Goal: Information Seeking & Learning: Learn about a topic

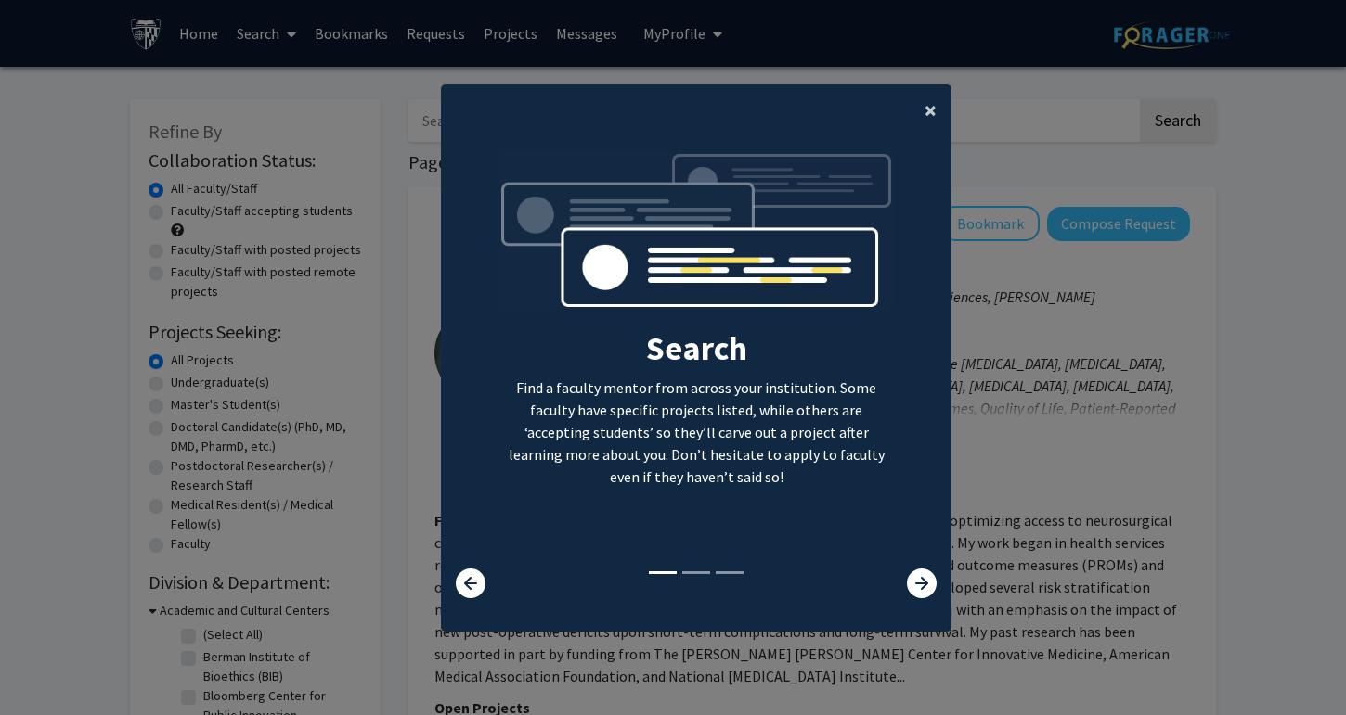
click at [928, 100] on span "×" at bounding box center [930, 110] width 12 height 29
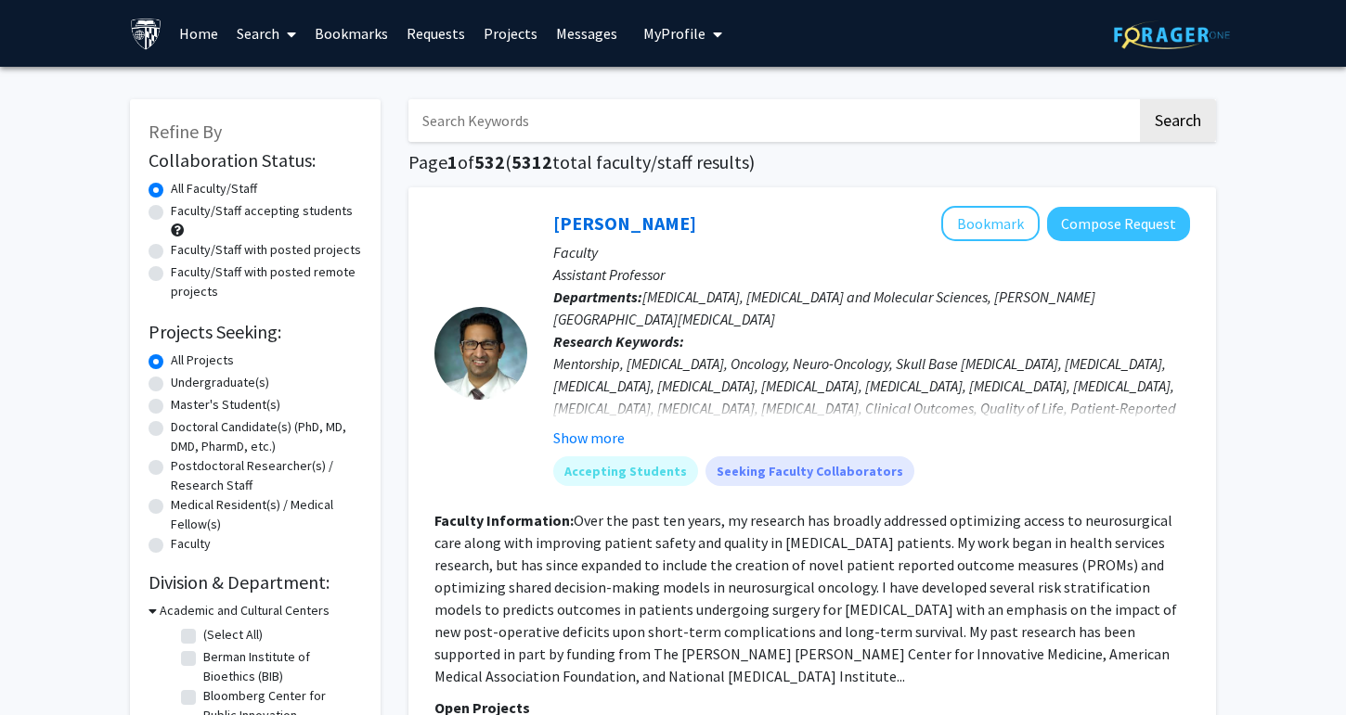
click at [215, 388] on label "Undergraduate(s)" at bounding box center [220, 382] width 98 height 19
click at [183, 385] on input "Undergraduate(s)" at bounding box center [177, 379] width 12 height 12
radio input "true"
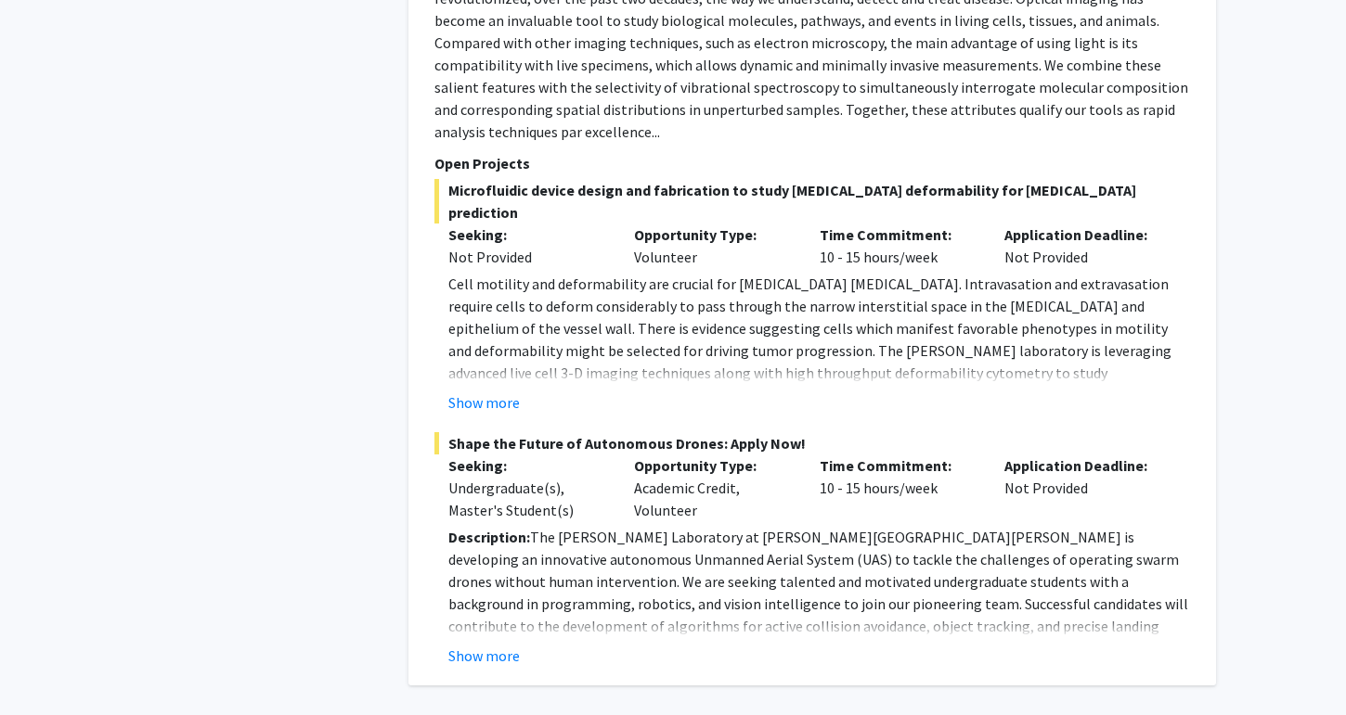
scroll to position [8022, 0]
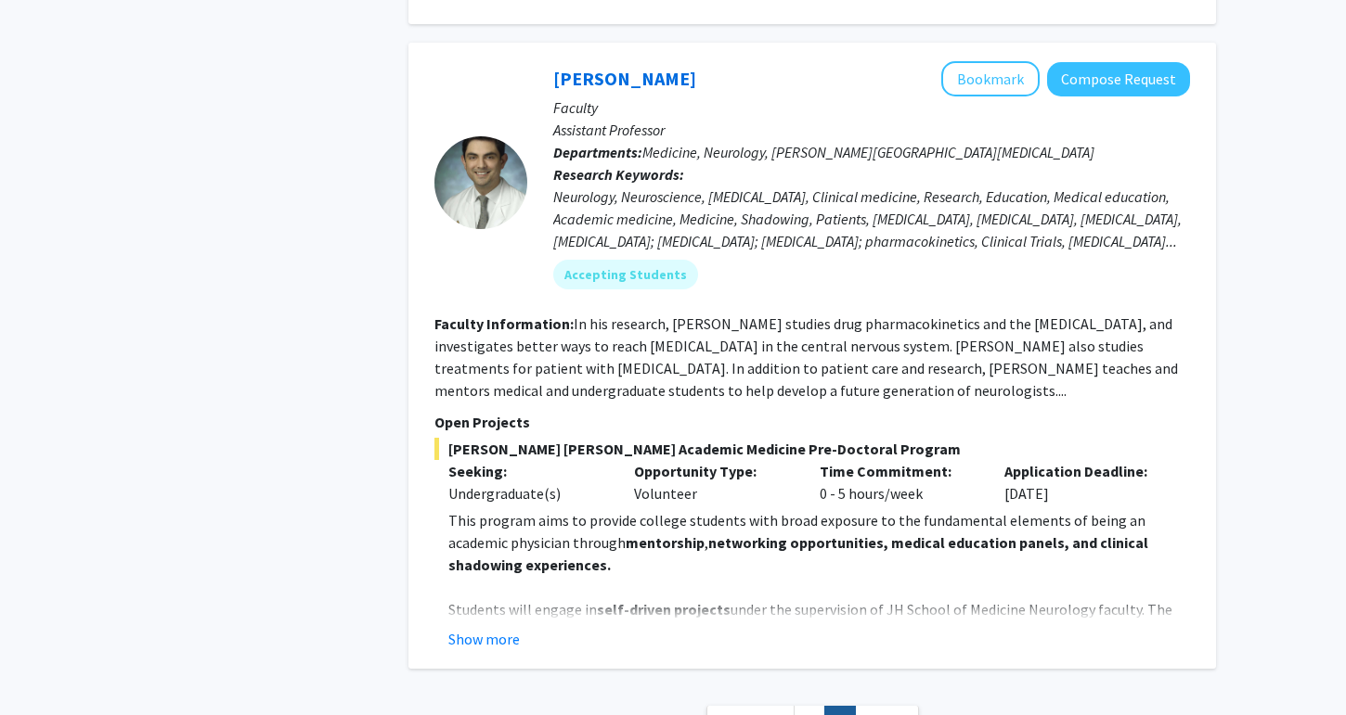
scroll to position [1550, 0]
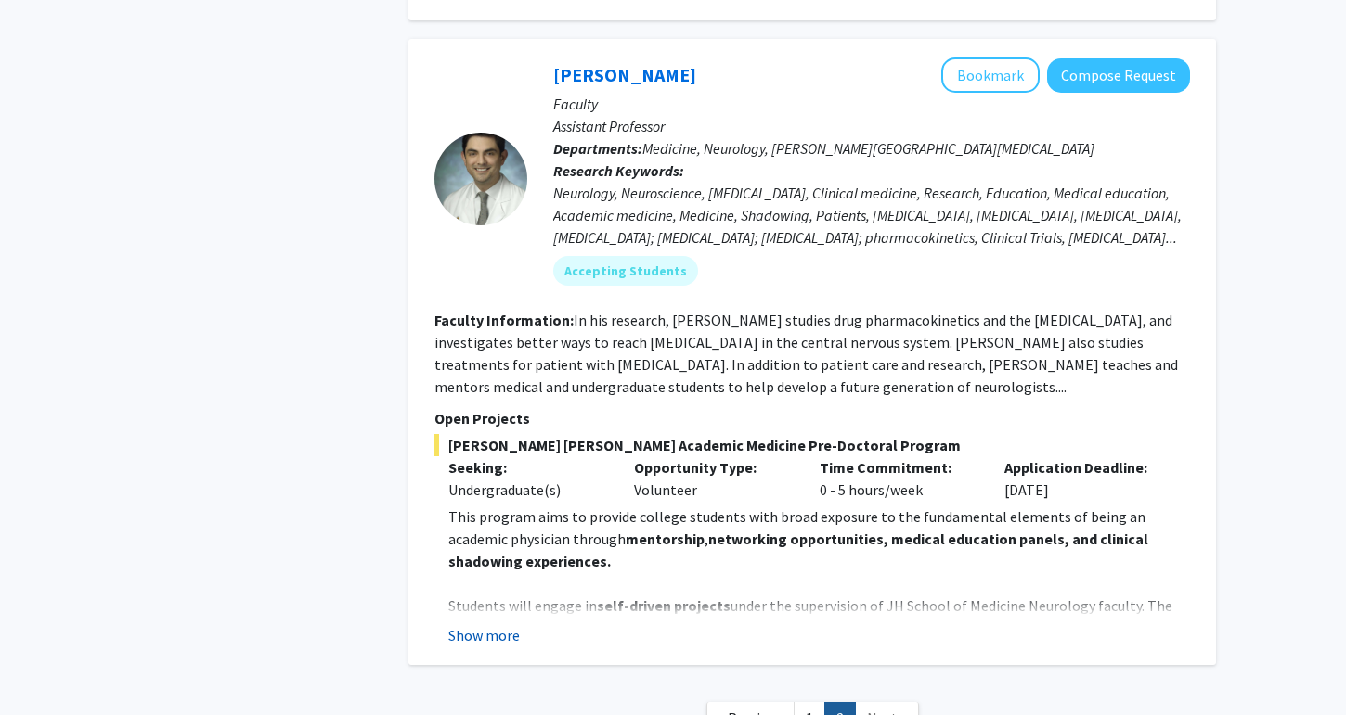
click at [492, 625] on button "Show more" at bounding box center [483, 636] width 71 height 22
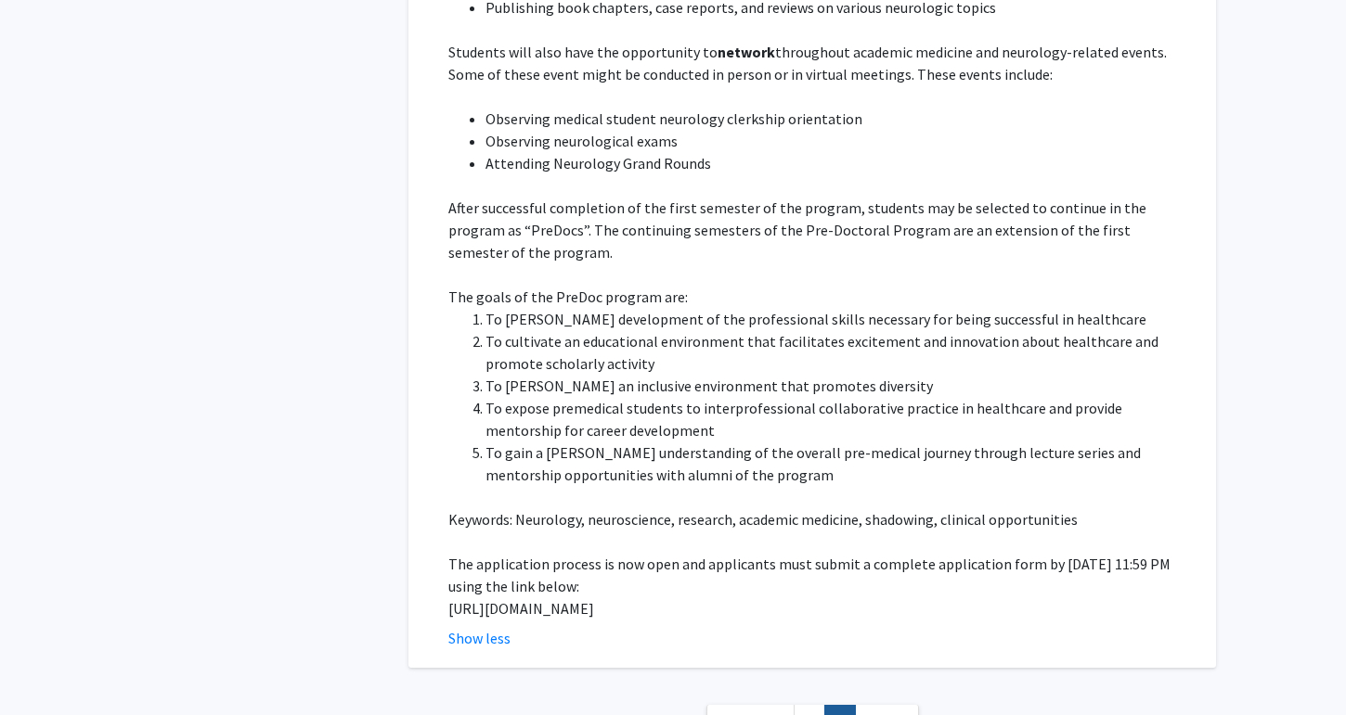
scroll to position [2326, 0]
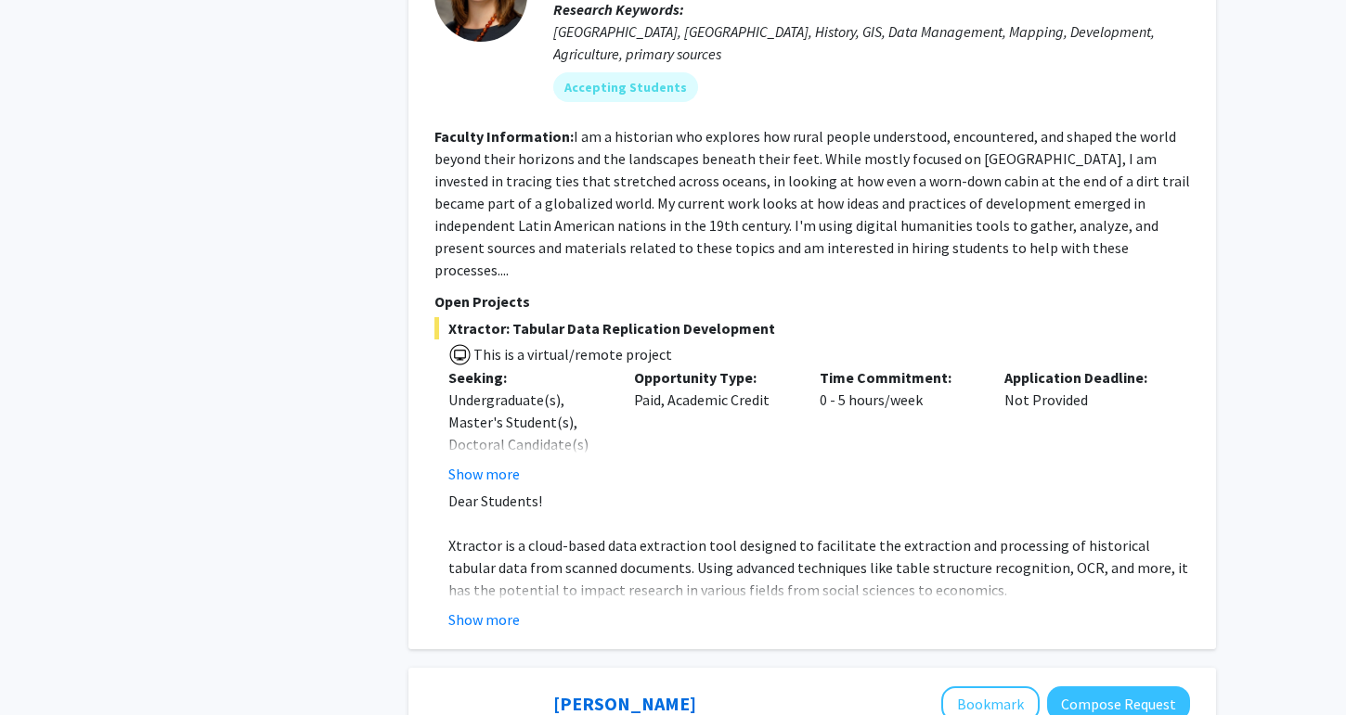
scroll to position [1092, 0]
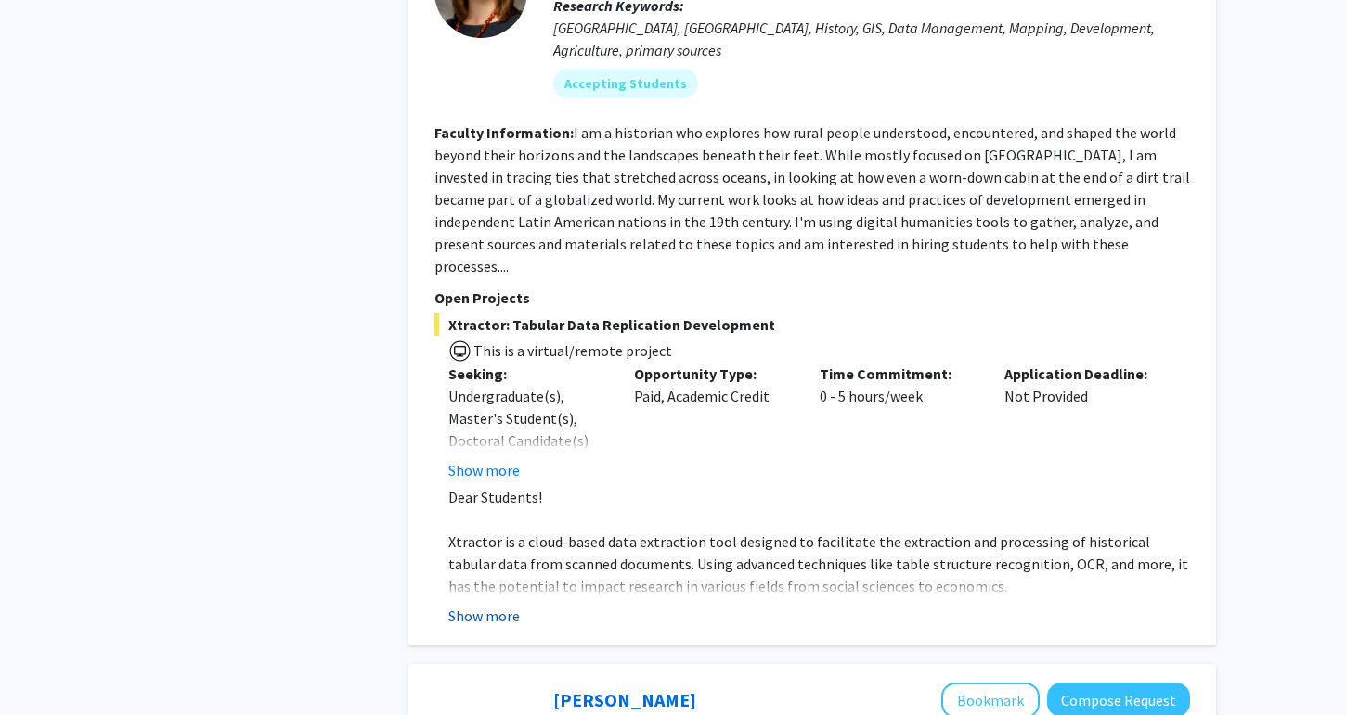
click at [504, 605] on button "Show more" at bounding box center [483, 616] width 71 height 22
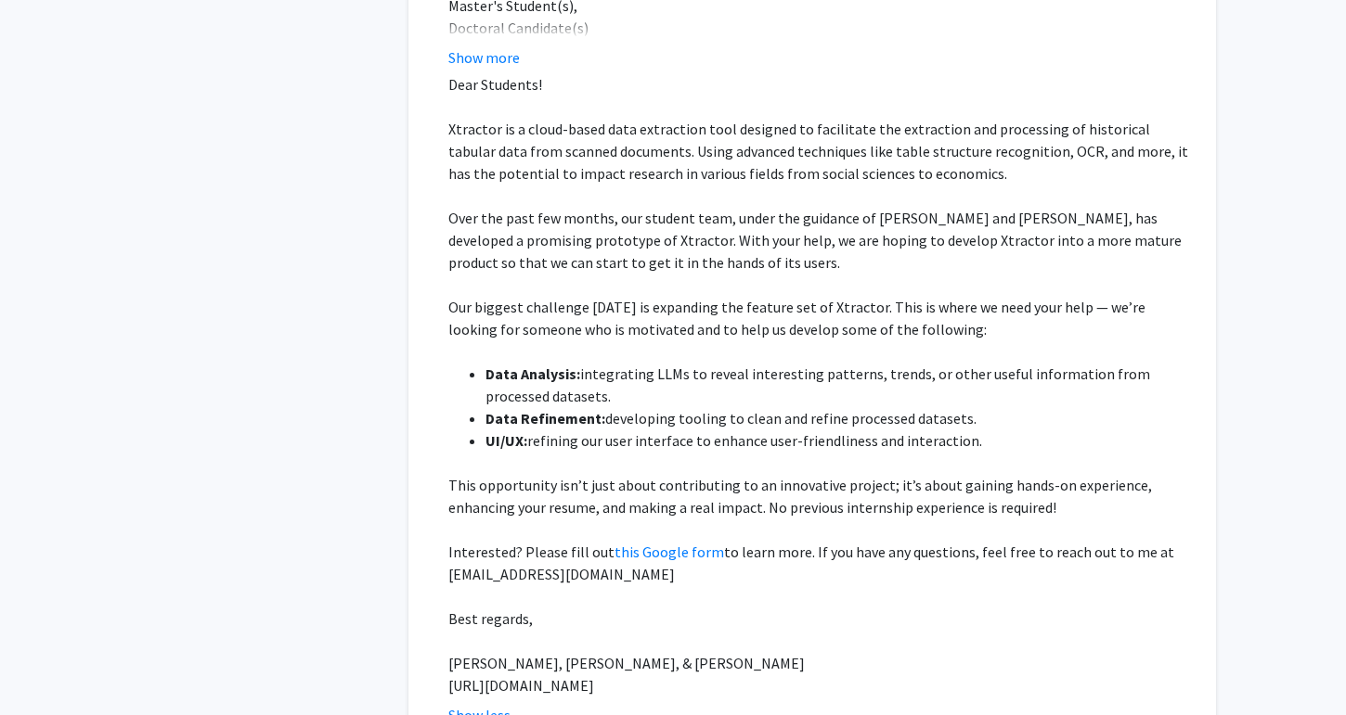
scroll to position [1515, 0]
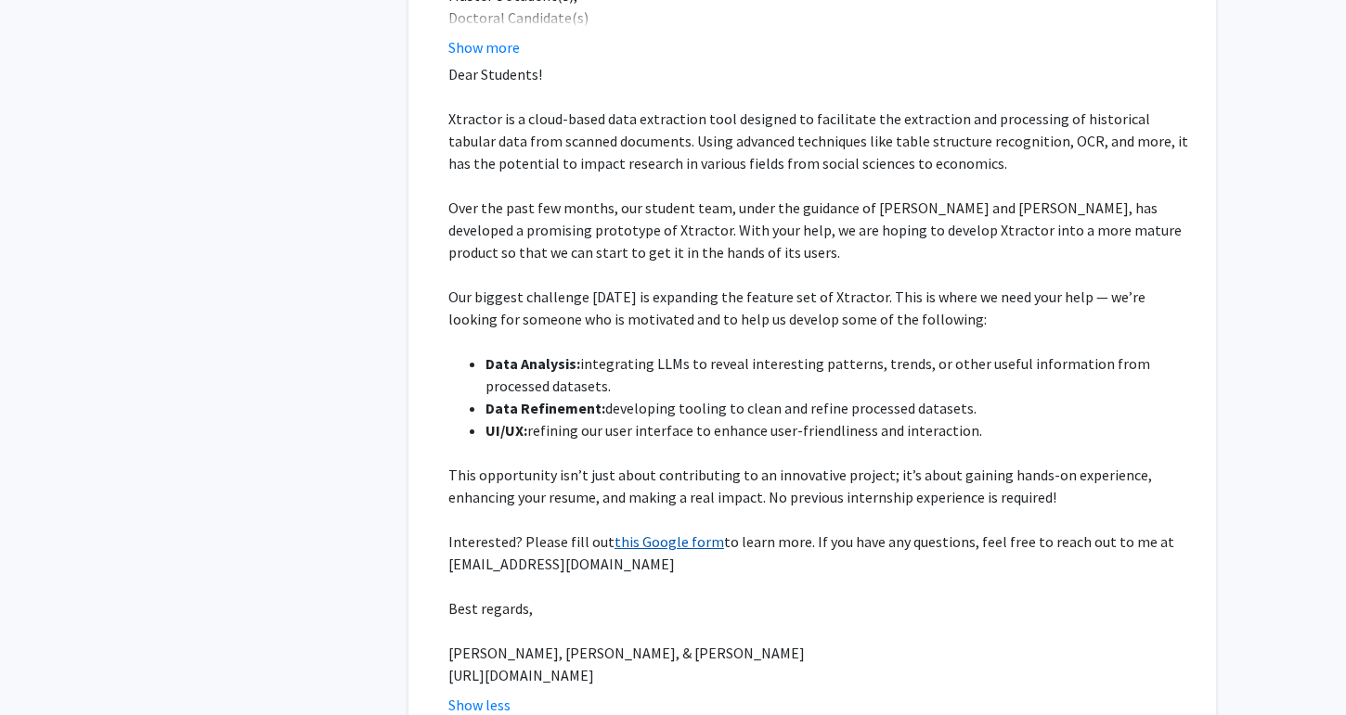
click at [662, 533] on link "this Google form" at bounding box center [668, 542] width 109 height 19
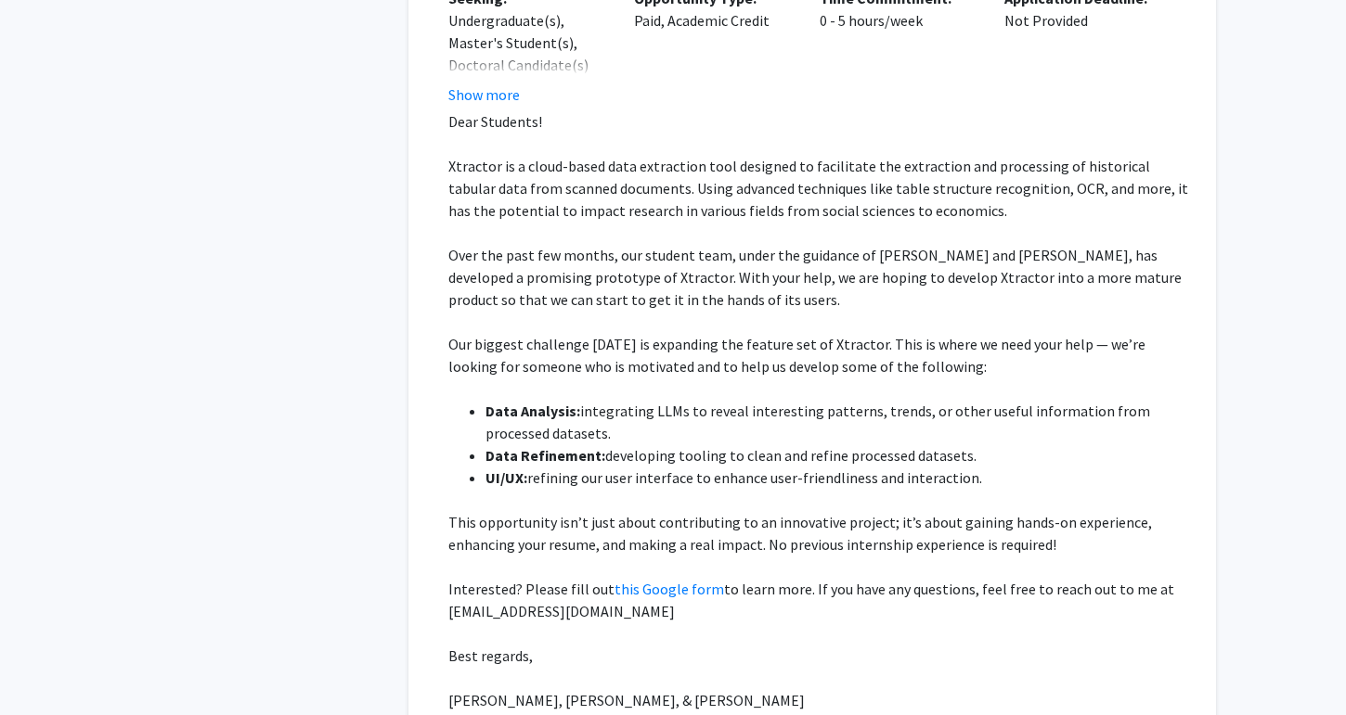
scroll to position [1469, 0]
